Goal: Complete application form: Complete application form

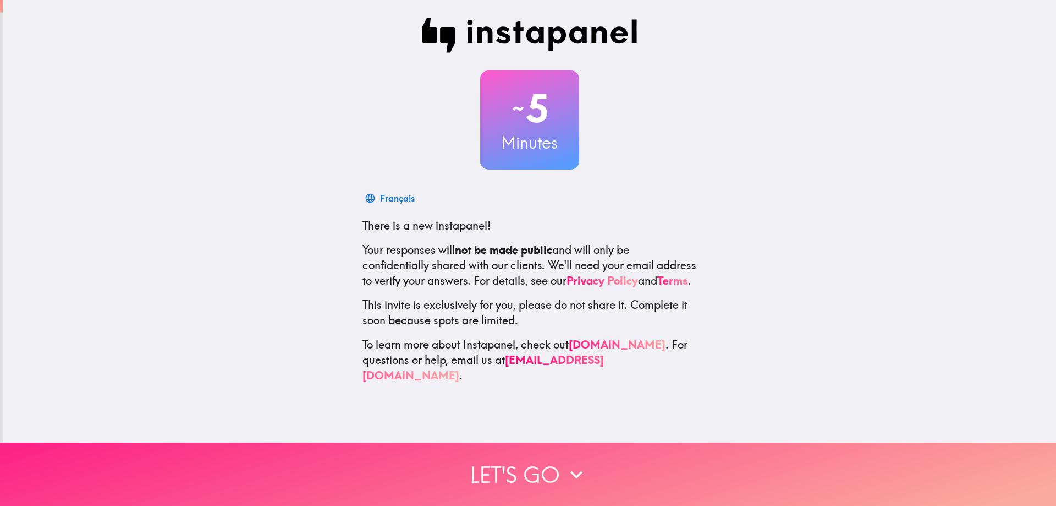
click at [543, 493] on button "Let's go" at bounding box center [528, 473] width 1056 height 63
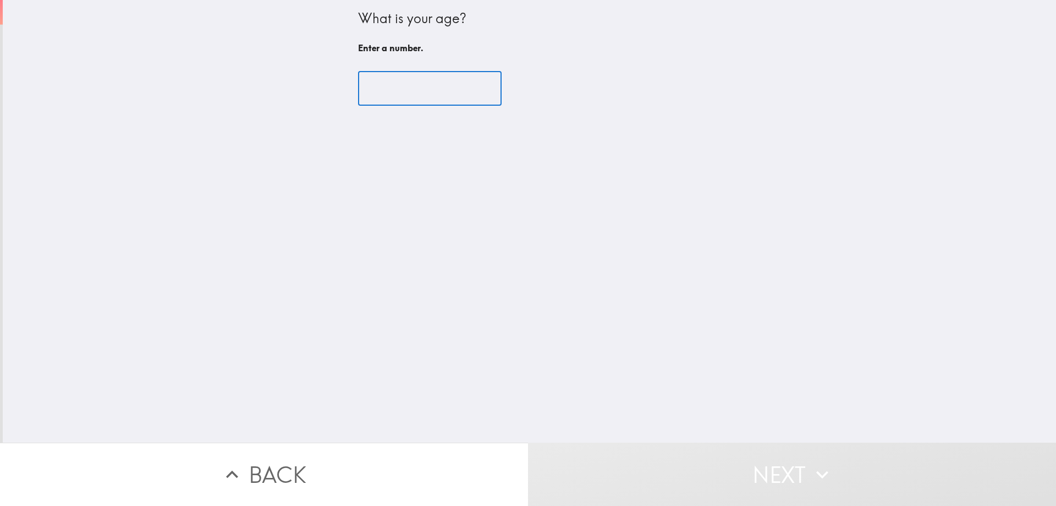
click at [436, 79] on input "number" at bounding box center [430, 89] width 144 height 34
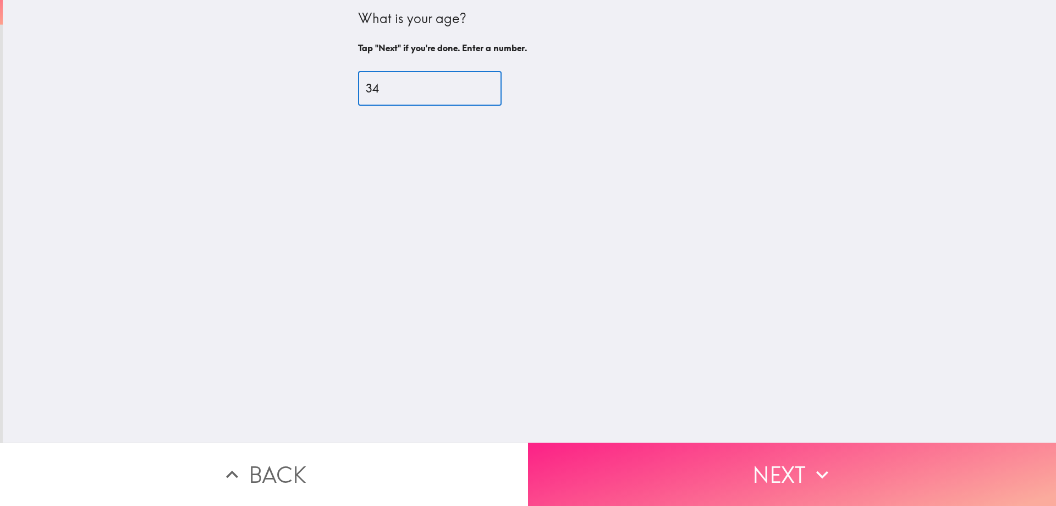
type input "34"
click at [694, 479] on button "Next" at bounding box center [792, 473] width 528 height 63
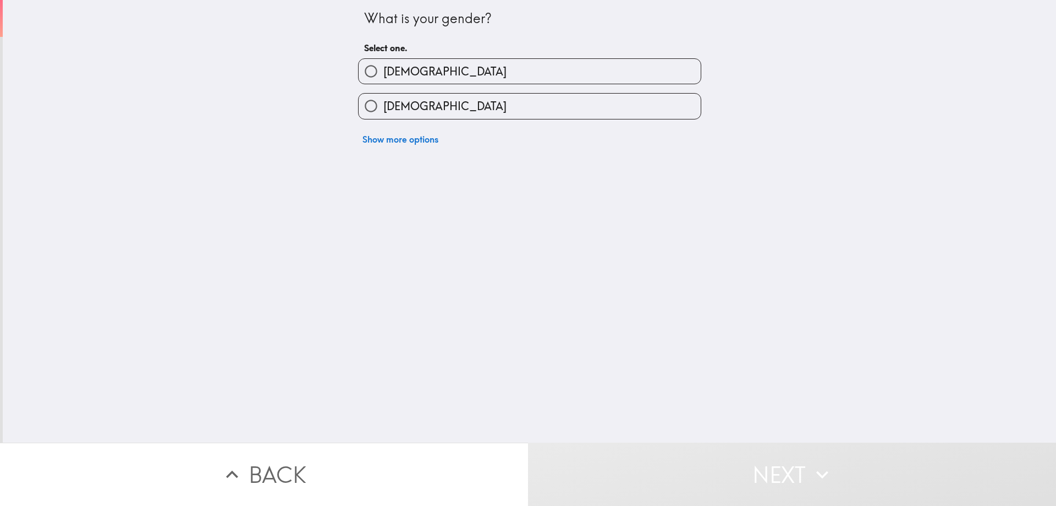
click at [460, 113] on label "[DEMOGRAPHIC_DATA]" at bounding box center [530, 106] width 342 height 25
click at [383, 113] on input "[DEMOGRAPHIC_DATA]" at bounding box center [371, 106] width 25 height 25
radio input "true"
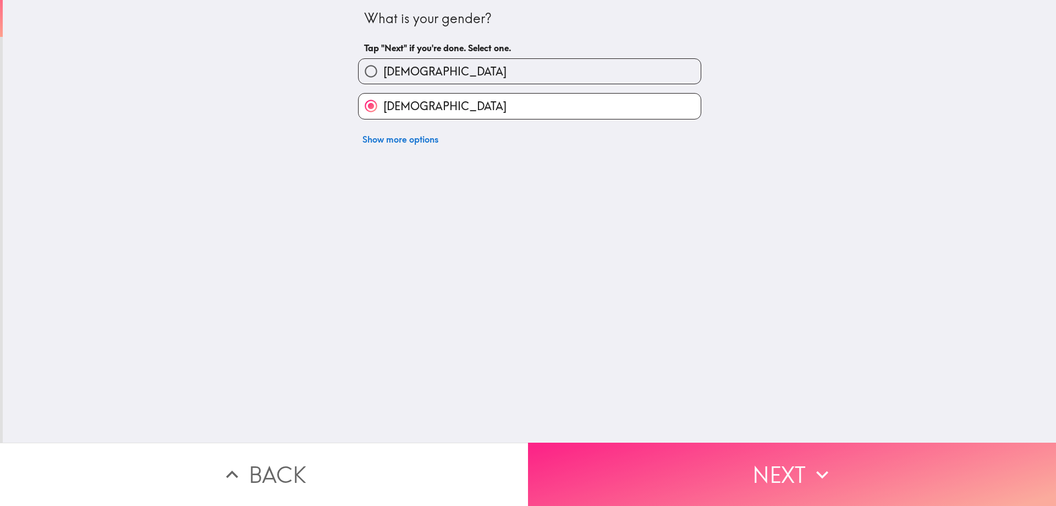
click at [614, 448] on button "Next" at bounding box center [792, 473] width 528 height 63
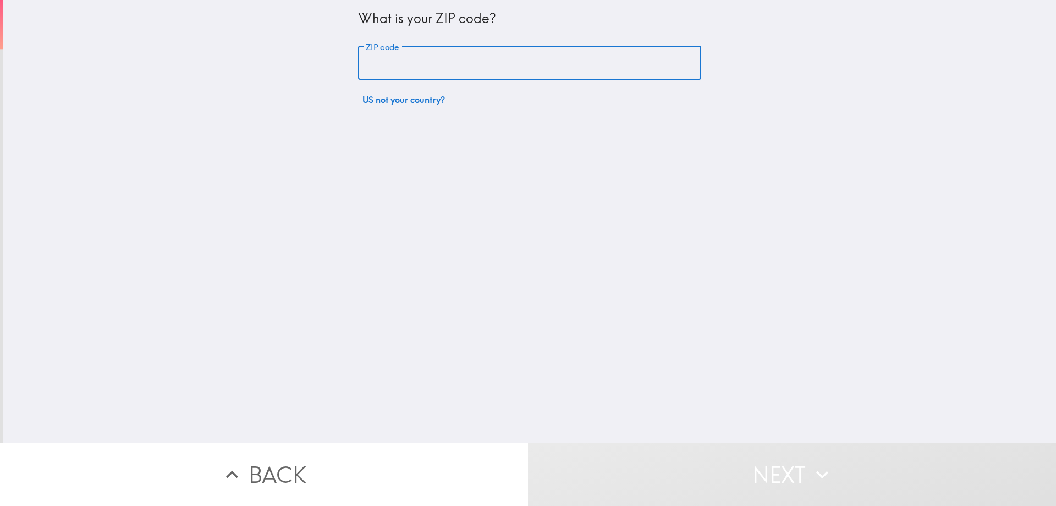
click at [480, 56] on input "ZIP code" at bounding box center [529, 63] width 343 height 34
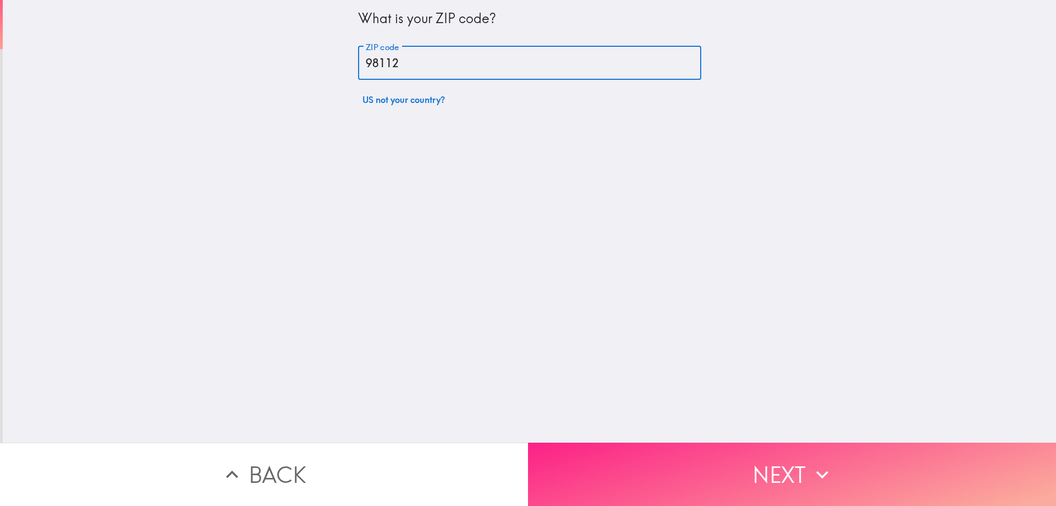
type input "98112"
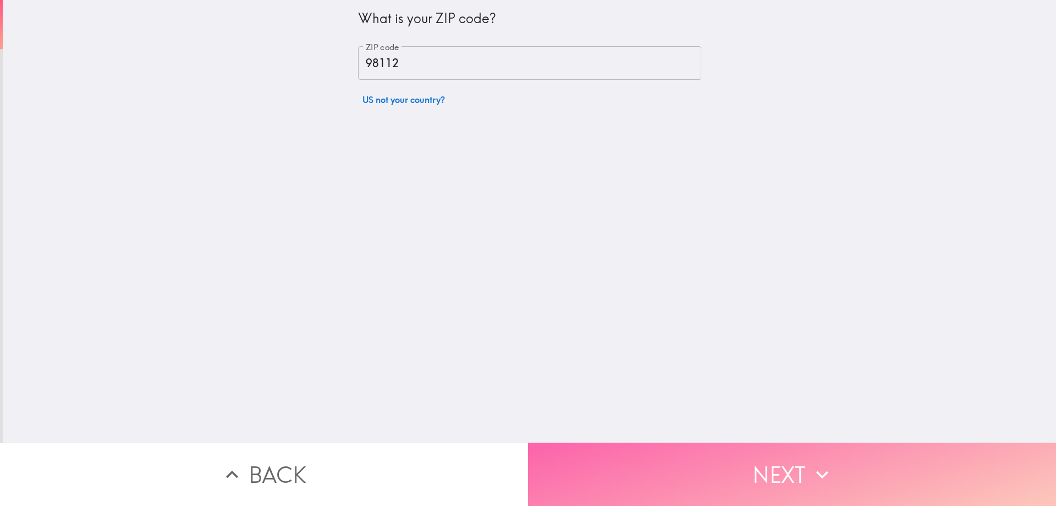
click at [697, 465] on button "Next" at bounding box center [792, 473] width 528 height 63
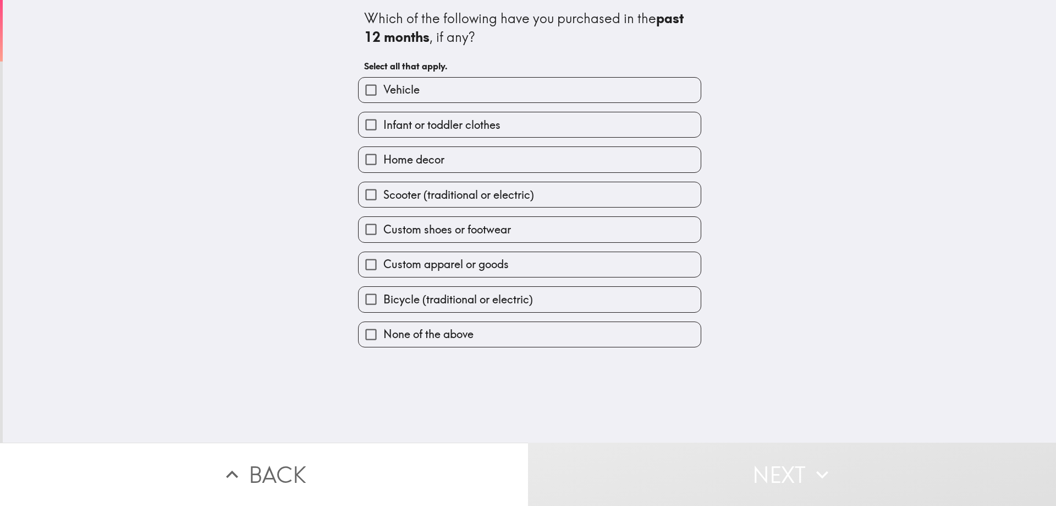
click at [498, 325] on label "None of the above" at bounding box center [530, 334] width 342 height 25
click at [383, 325] on input "None of the above" at bounding box center [371, 334] width 25 height 25
checkbox input "true"
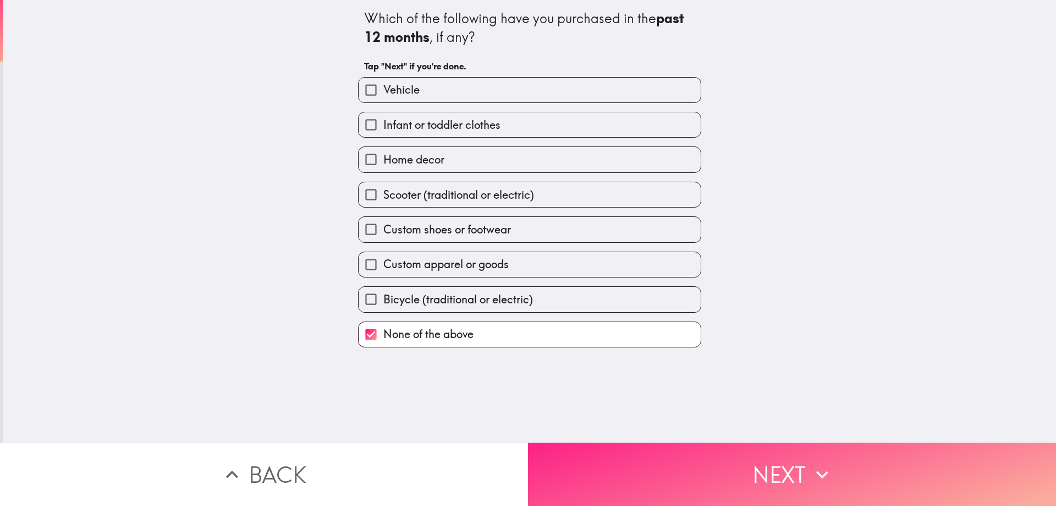
click at [656, 480] on button "Next" at bounding box center [792, 473] width 528 height 63
